Goal: Transaction & Acquisition: Purchase product/service

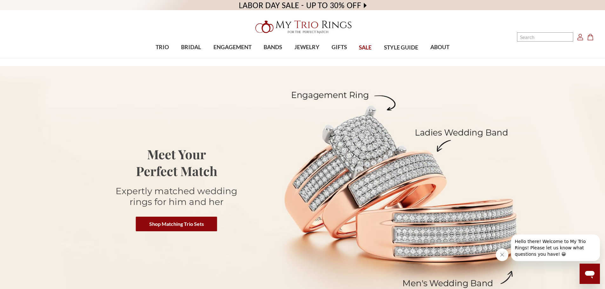
click at [577, 38] on icon "Account Account" at bounding box center [580, 37] width 6 height 6
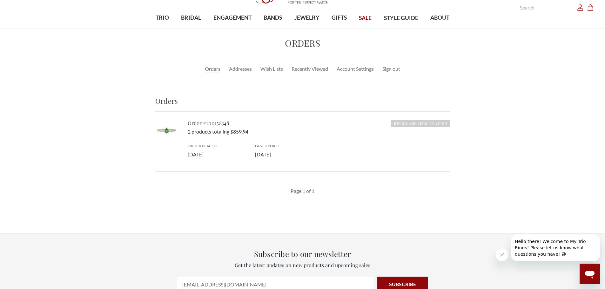
scroll to position [32, 0]
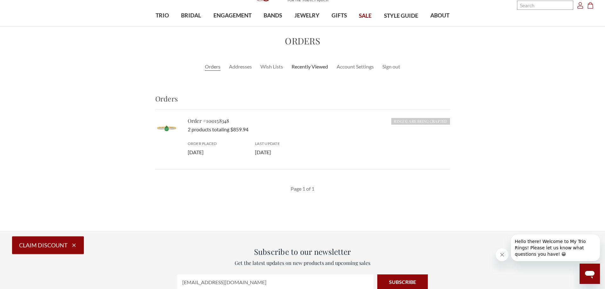
click at [311, 66] on link "Recently Viewed" at bounding box center [309, 67] width 37 height 8
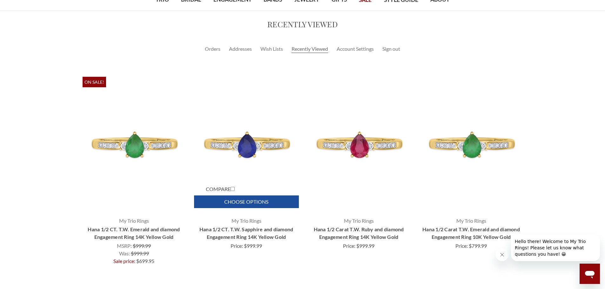
scroll to position [63, 0]
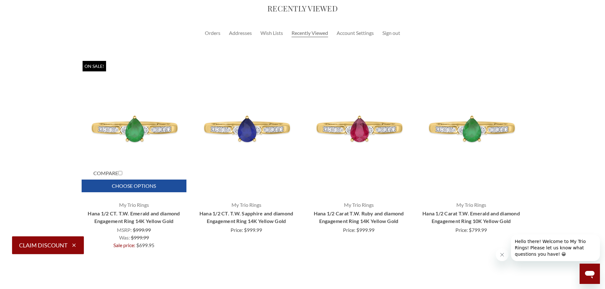
click at [136, 130] on img "Hana 1/2 CT. T.W. Emerald and diamond Engagement Ring 14K Yellow Gold, Was:\a$9…" at bounding box center [134, 129] width 102 height 102
